Goal: Information Seeking & Learning: Stay updated

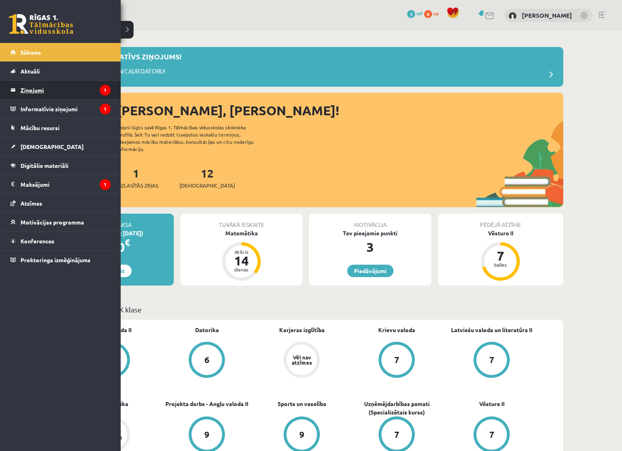
click at [42, 89] on legend "Ziņojumi 1" at bounding box center [66, 90] width 90 height 18
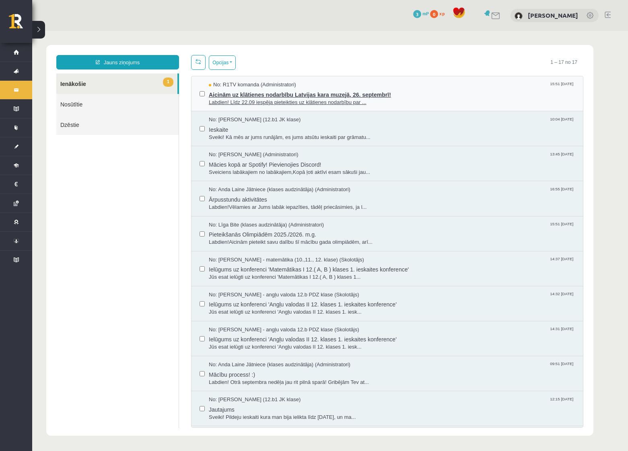
click at [233, 97] on span "Aicinām uz klātienes nodarbību Latvijas kara muzejā, 26. septembrī!" at bounding box center [392, 94] width 366 height 10
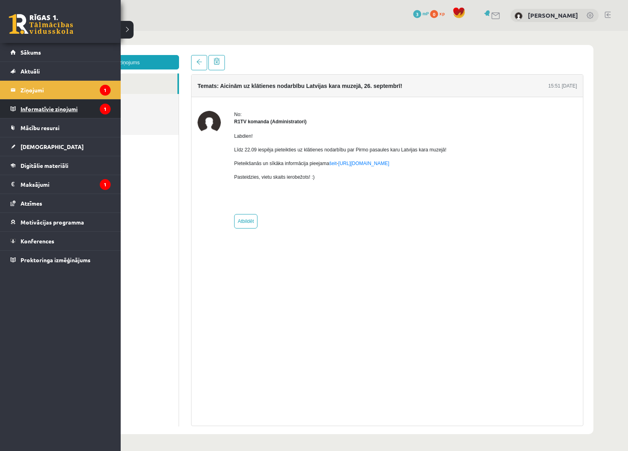
click at [29, 107] on legend "Informatīvie ziņojumi 1" at bounding box center [66, 109] width 90 height 18
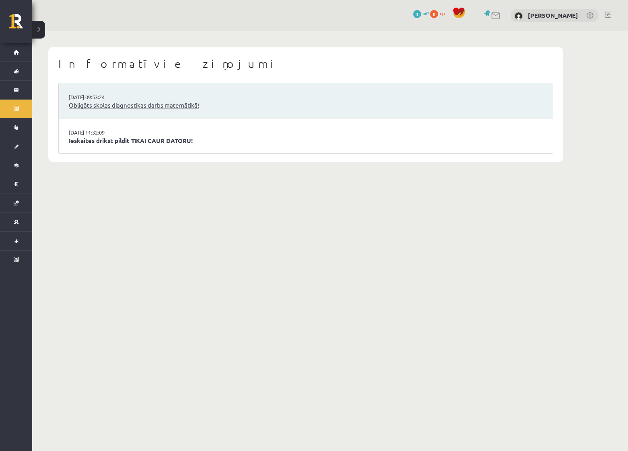
click at [157, 107] on link "Obligāts skolas diagnostikas darbs matemātikā!" at bounding box center [306, 105] width 474 height 9
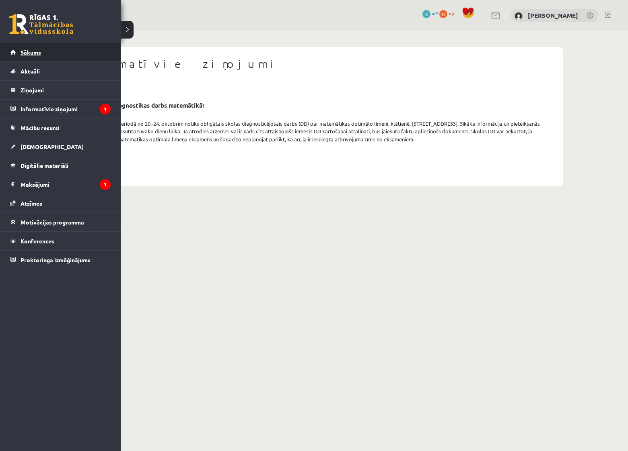
click at [31, 58] on link "Sākums" at bounding box center [60, 52] width 100 height 18
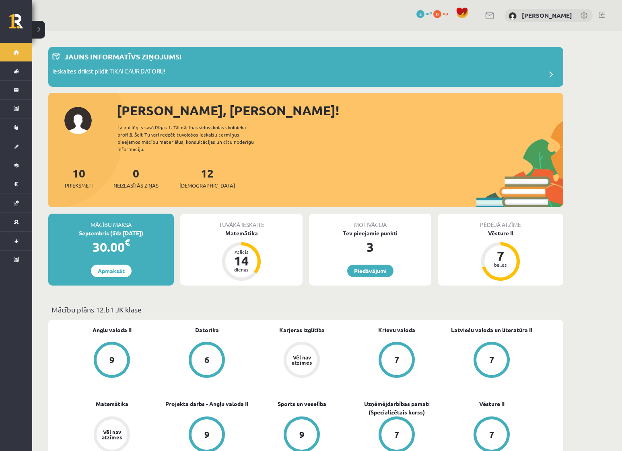
click at [231, 220] on div "Tuvākā ieskaite" at bounding box center [241, 221] width 122 height 15
click at [231, 229] on div "Matemātika" at bounding box center [241, 233] width 122 height 8
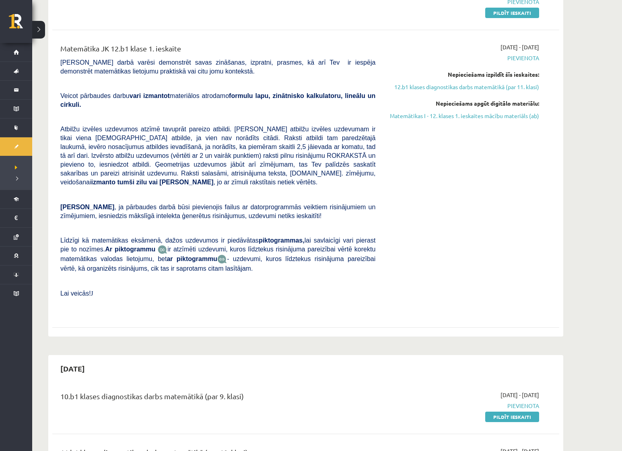
scroll to position [241, 0]
